Goal: Task Accomplishment & Management: Use online tool/utility

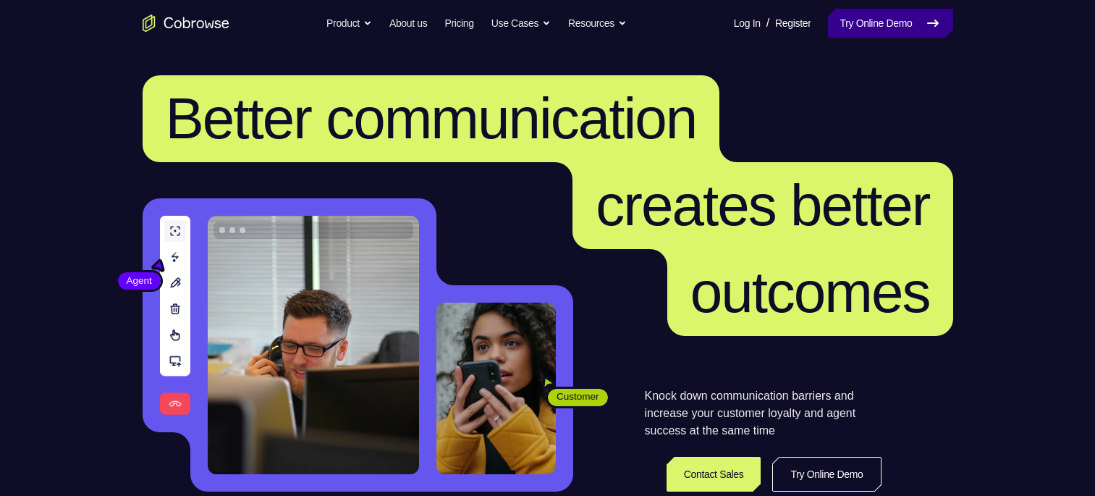
drag, startPoint x: 0, startPoint y: 0, endPoint x: 916, endPoint y: 25, distance: 915.8
click at [916, 25] on link "Try Online Demo" at bounding box center [890, 23] width 124 height 29
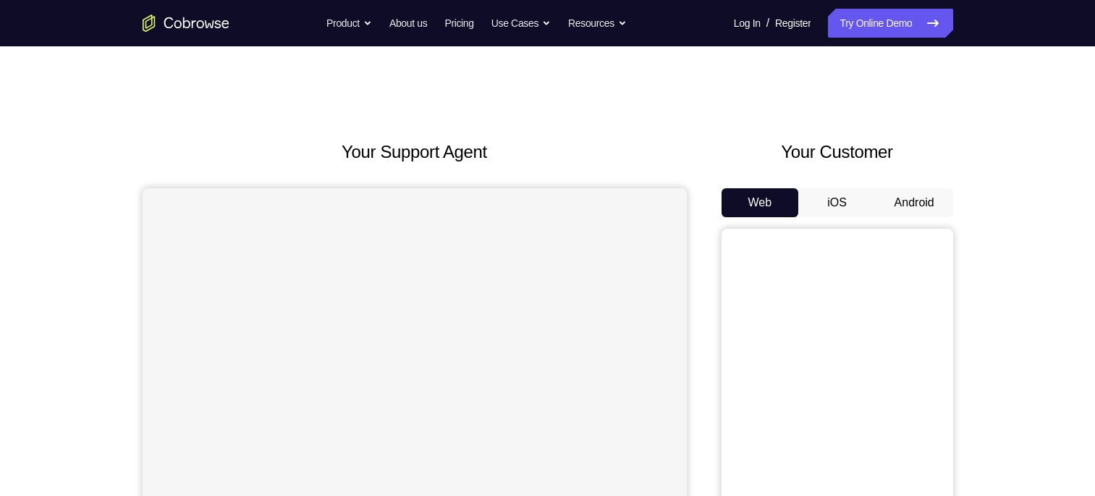
click at [920, 201] on button "Android" at bounding box center [914, 202] width 77 height 29
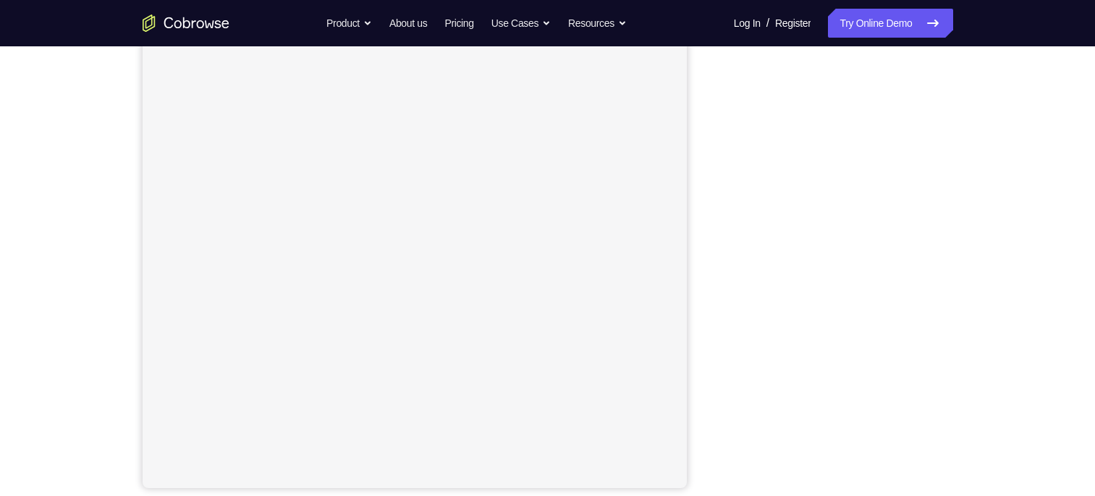
scroll to position [187, 0]
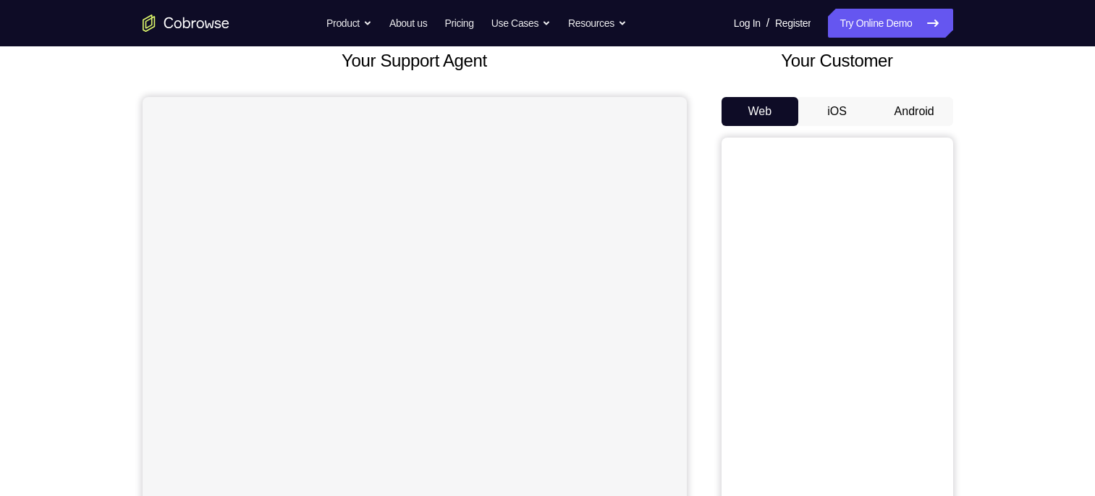
scroll to position [136, 0]
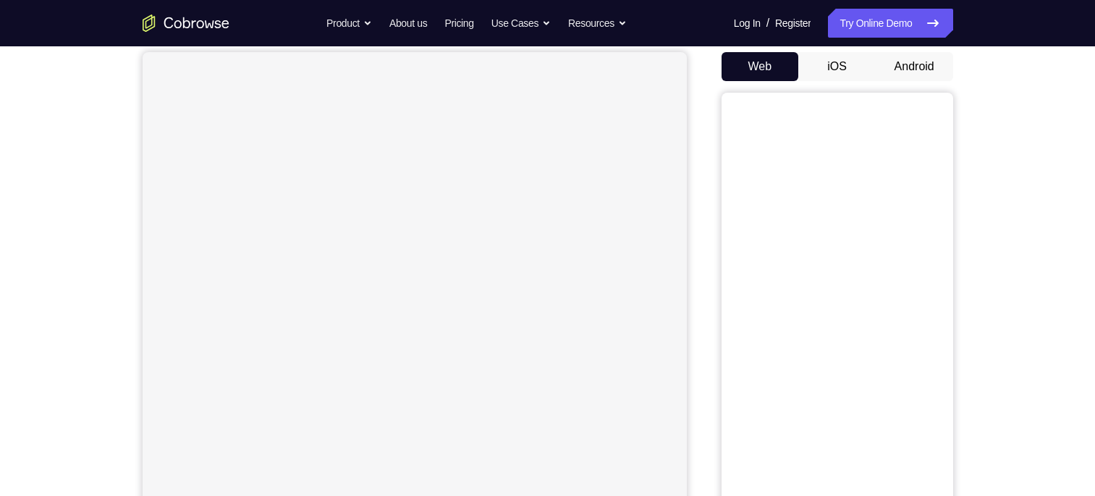
click at [923, 60] on button "Android" at bounding box center [914, 66] width 77 height 29
